Goal: Book appointment/travel/reservation

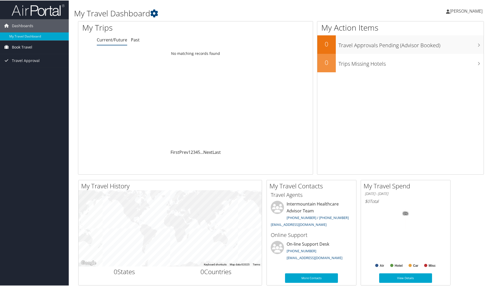
click at [29, 47] on span "Book Travel" at bounding box center [22, 46] width 20 height 13
click at [28, 67] on link "Book/Manage Online Trips" at bounding box center [34, 65] width 69 height 8
